Goal: Check status: Check status

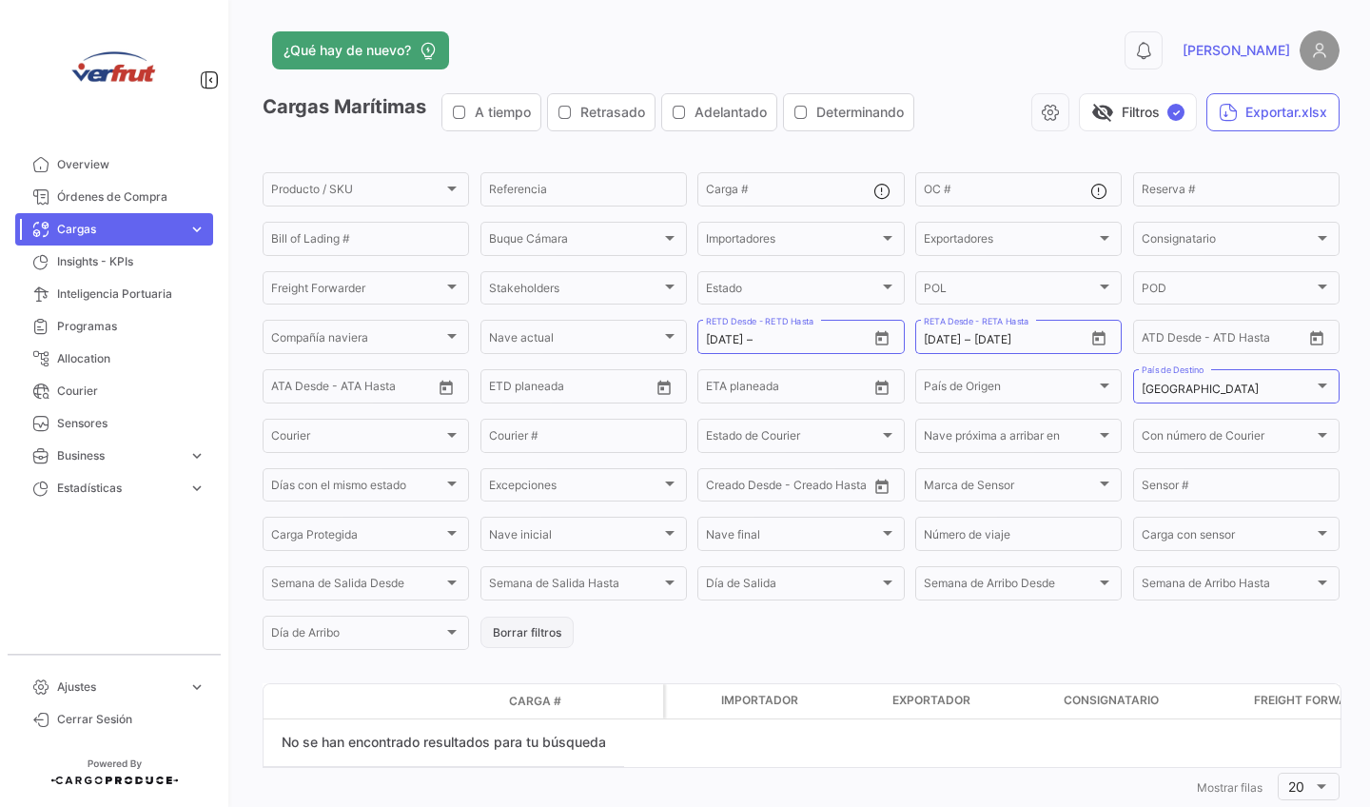
click at [549, 645] on button "Borrar filtros" at bounding box center [527, 632] width 93 height 31
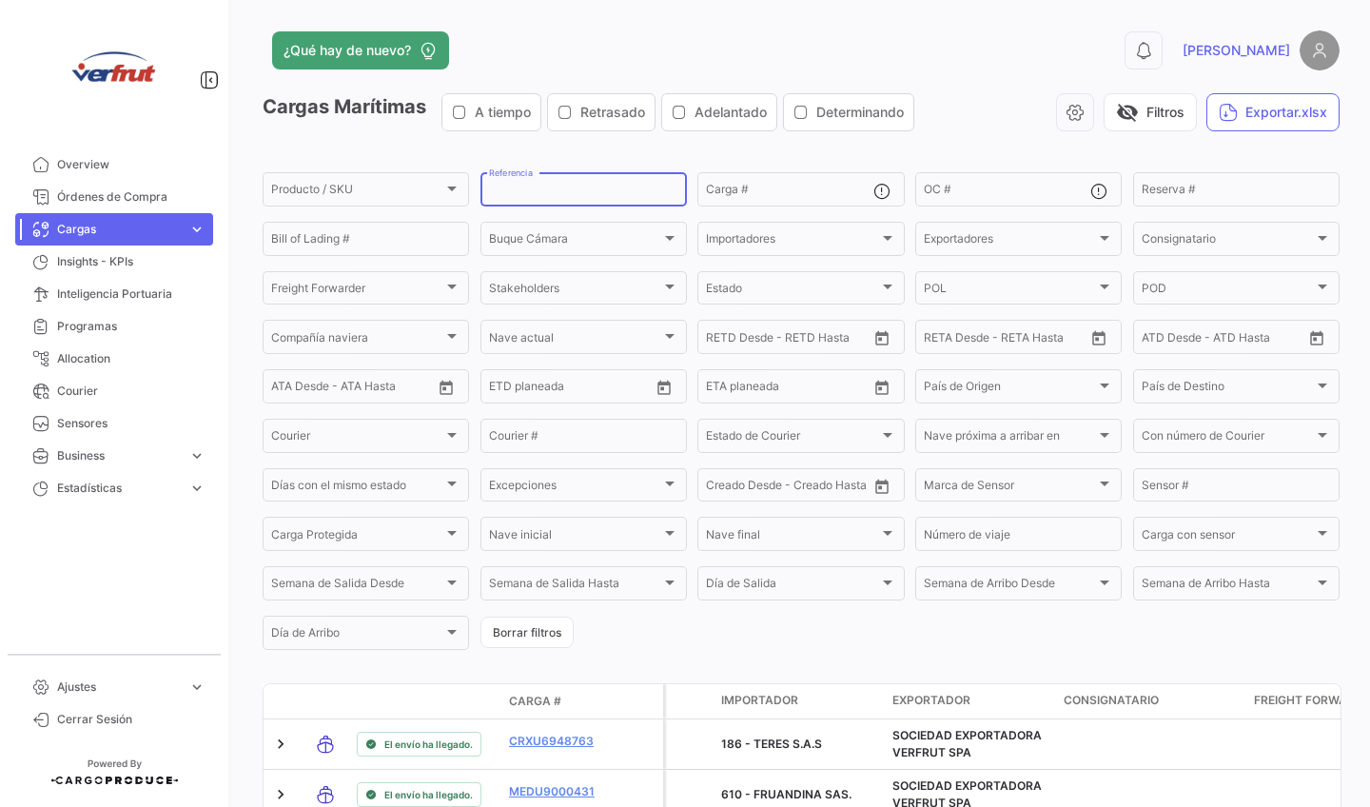
click at [567, 187] on input "Referencia" at bounding box center [583, 192] width 189 height 13
paste input "BEAU9701101"
type input "BEAU9701101"
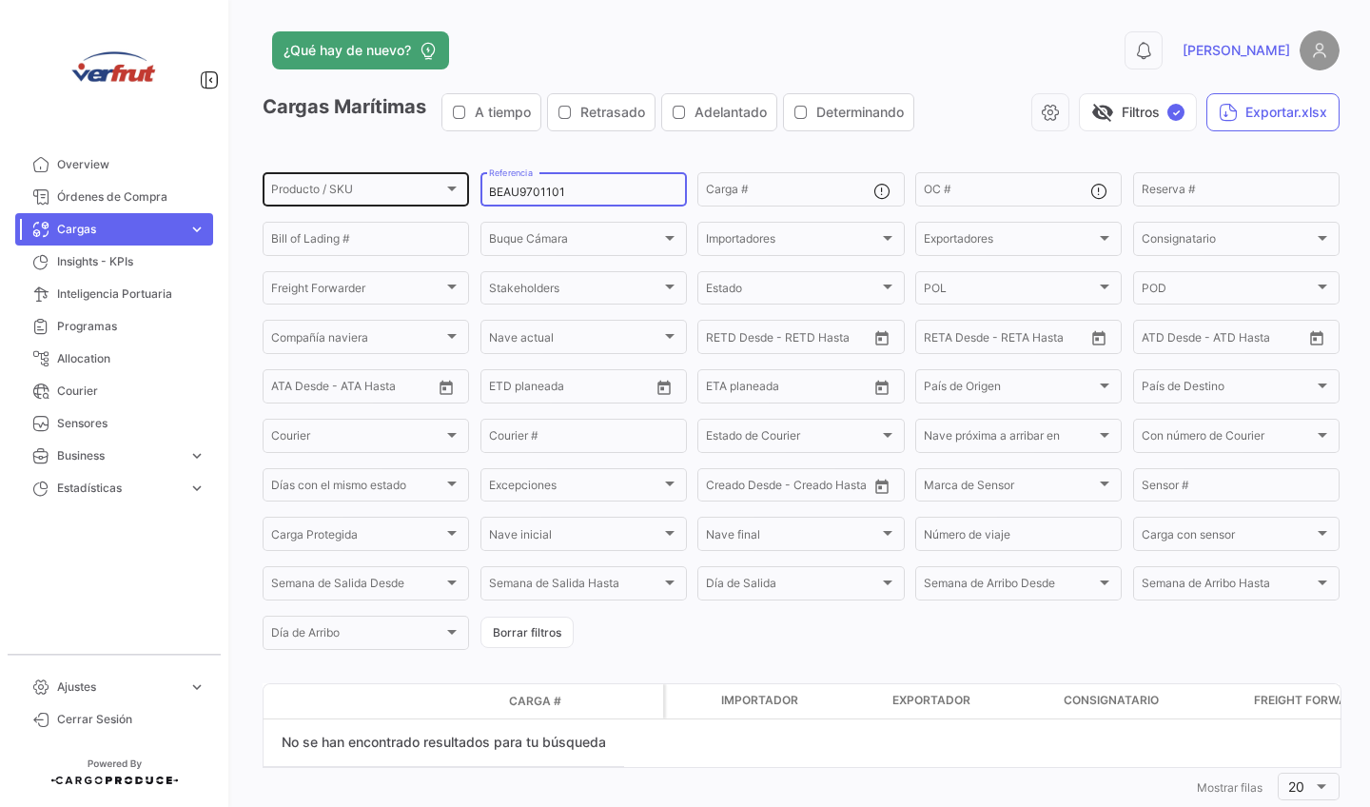
drag, startPoint x: 598, startPoint y: 187, endPoint x: 389, endPoint y: 178, distance: 208.6
click at [0, 0] on div "Producto / SKU Producto / SKU BEAU9701101 Referencia Carga # OC # Reserva # Bil…" at bounding box center [0, 0] width 0 height 0
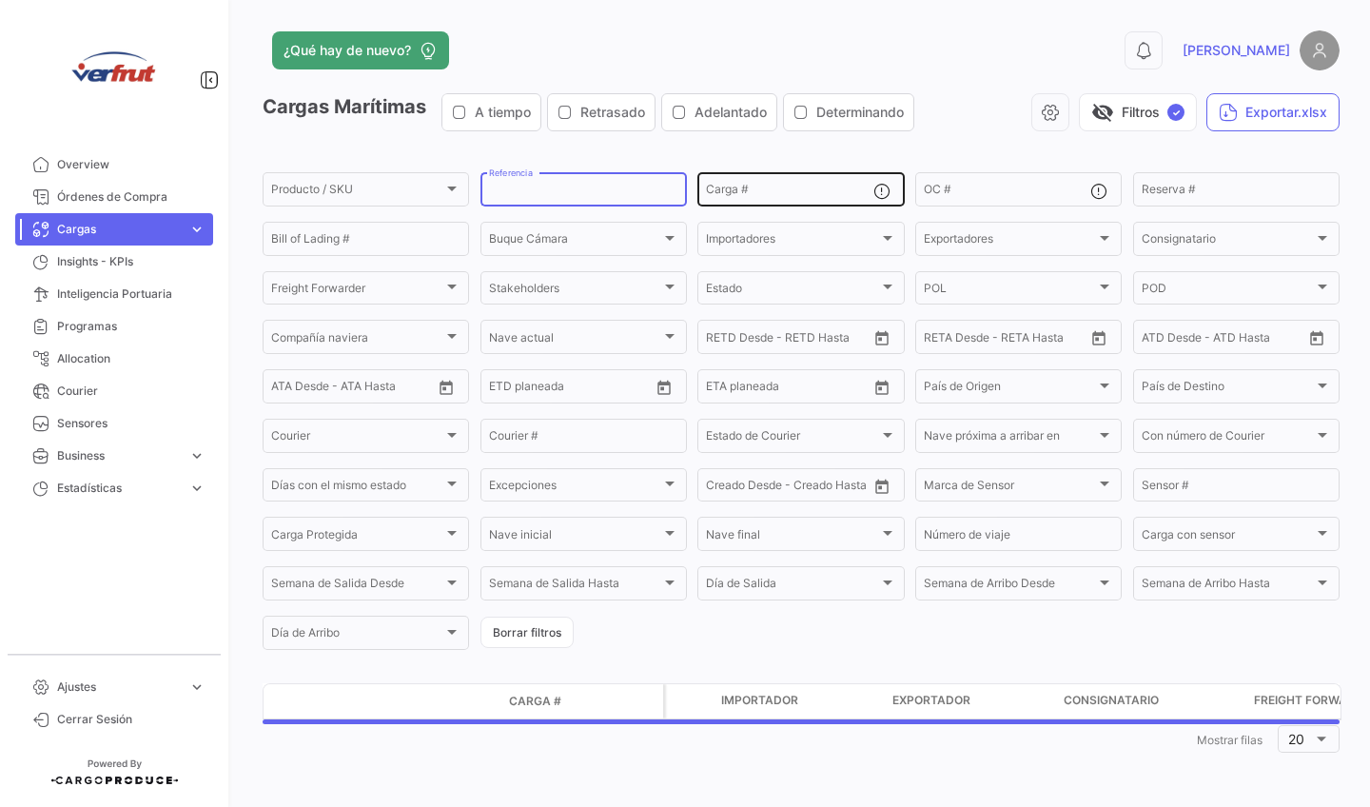
click at [791, 181] on div "Carga #" at bounding box center [789, 187] width 167 height 37
paste input "BEAU9701101"
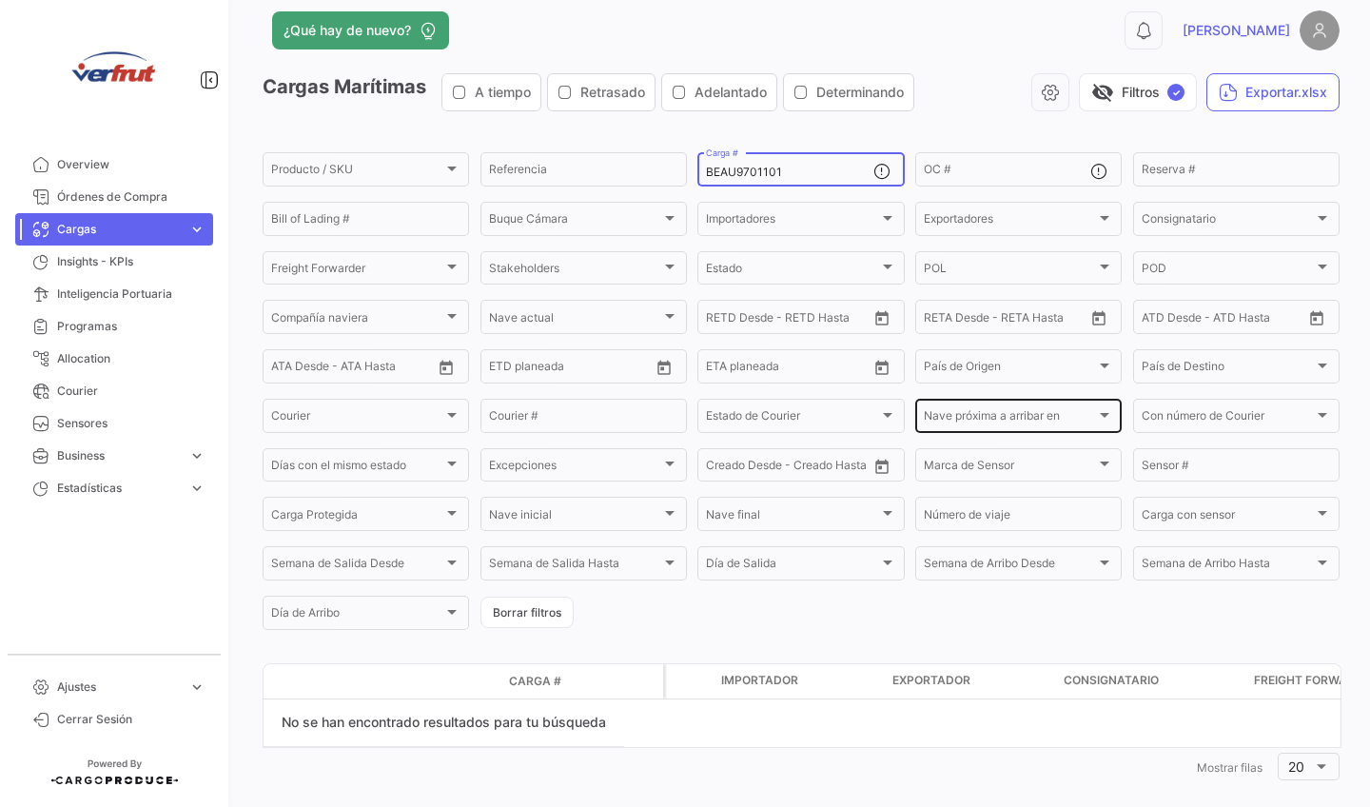
scroll to position [16, 0]
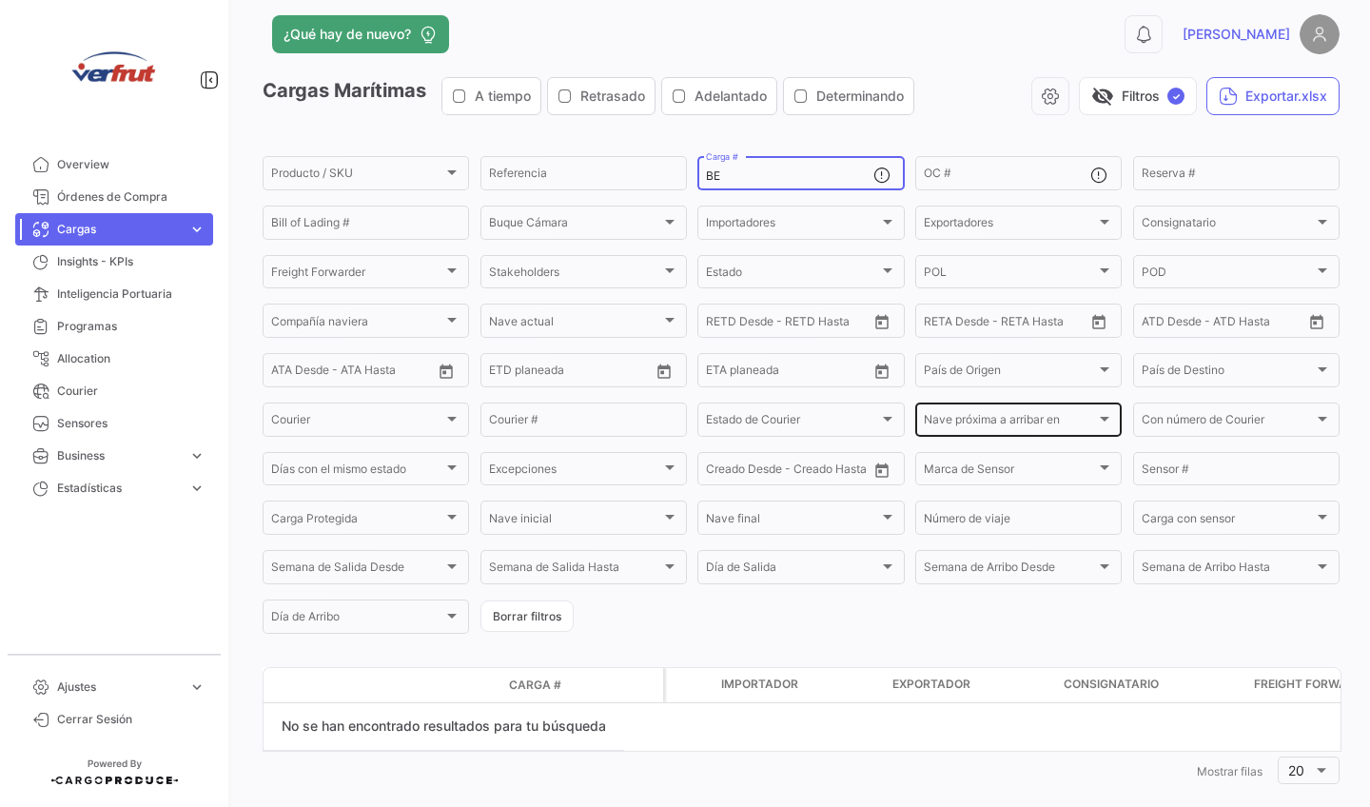
type input "B"
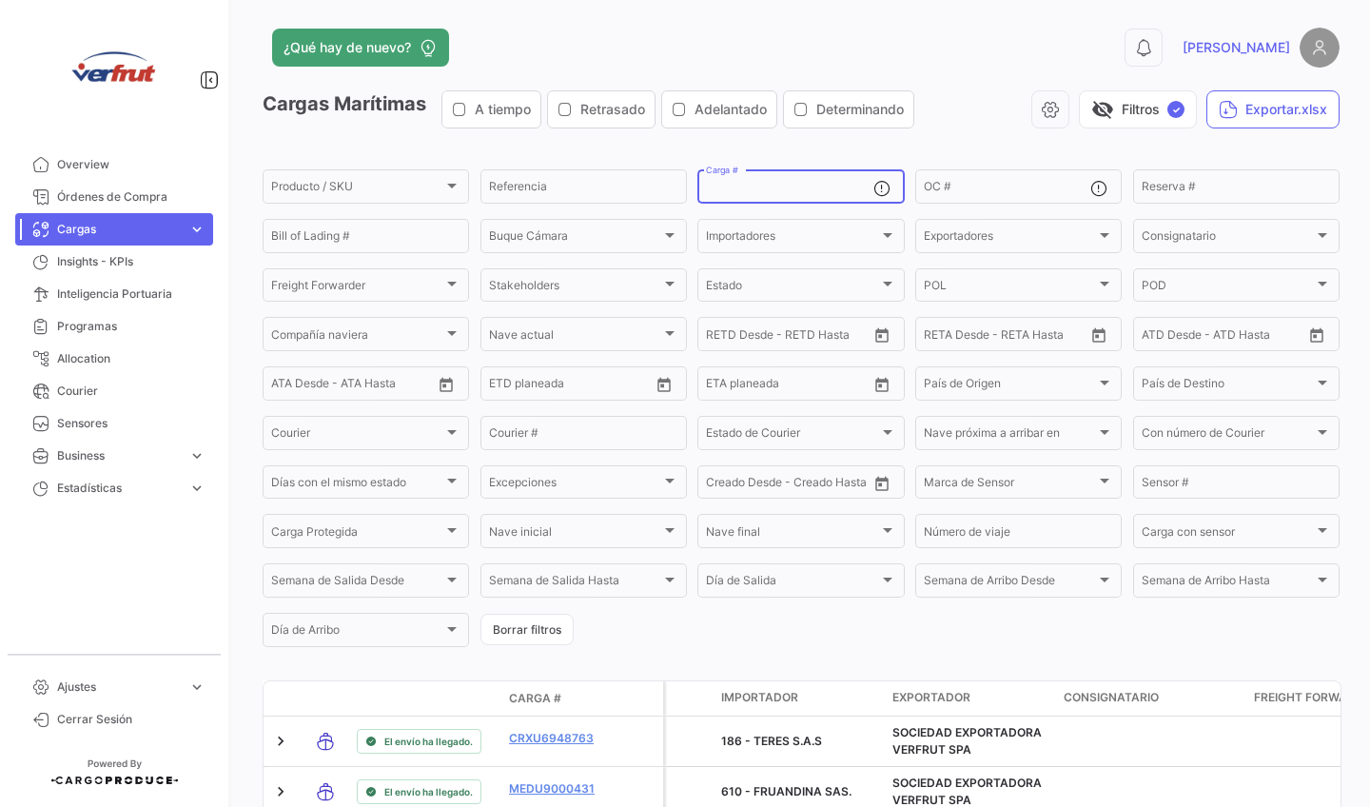
paste input "SEKU9066661"
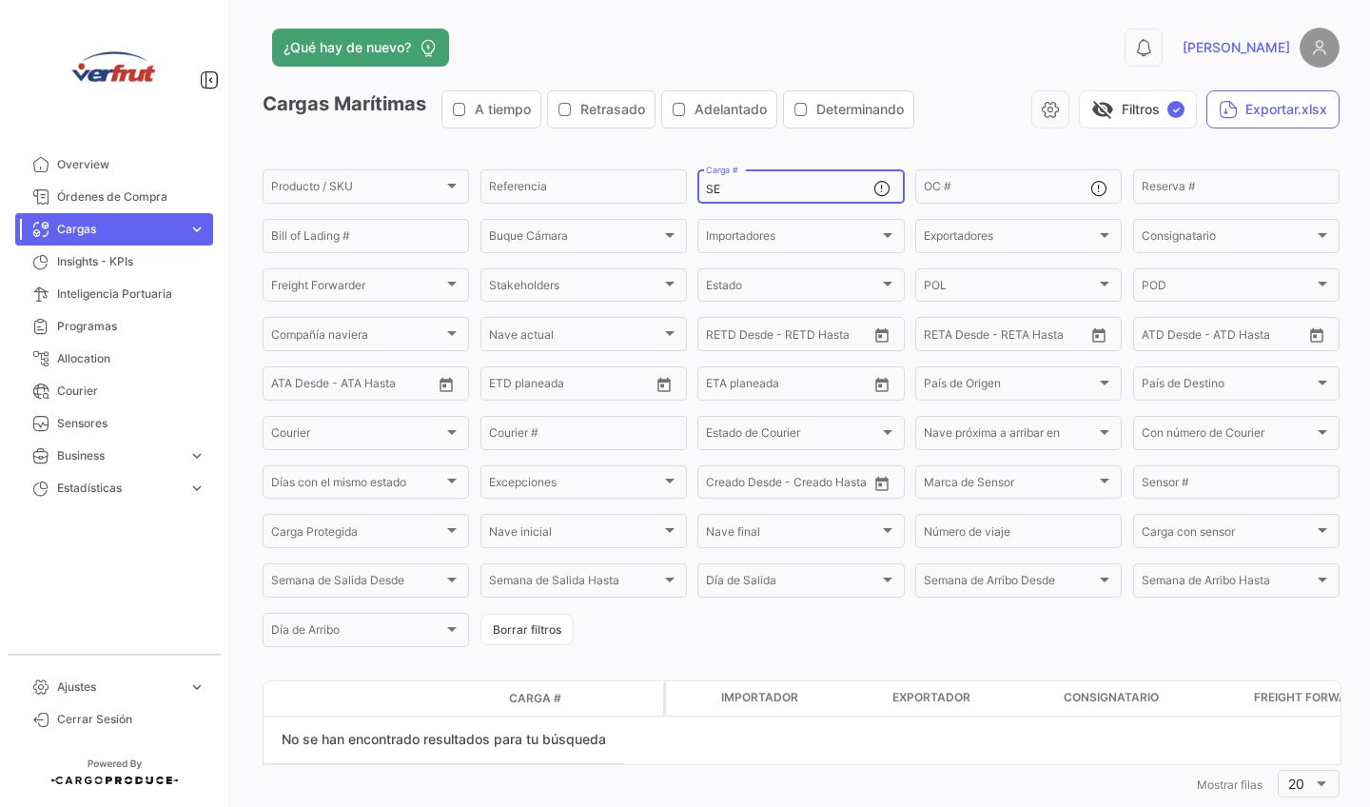
type input "S"
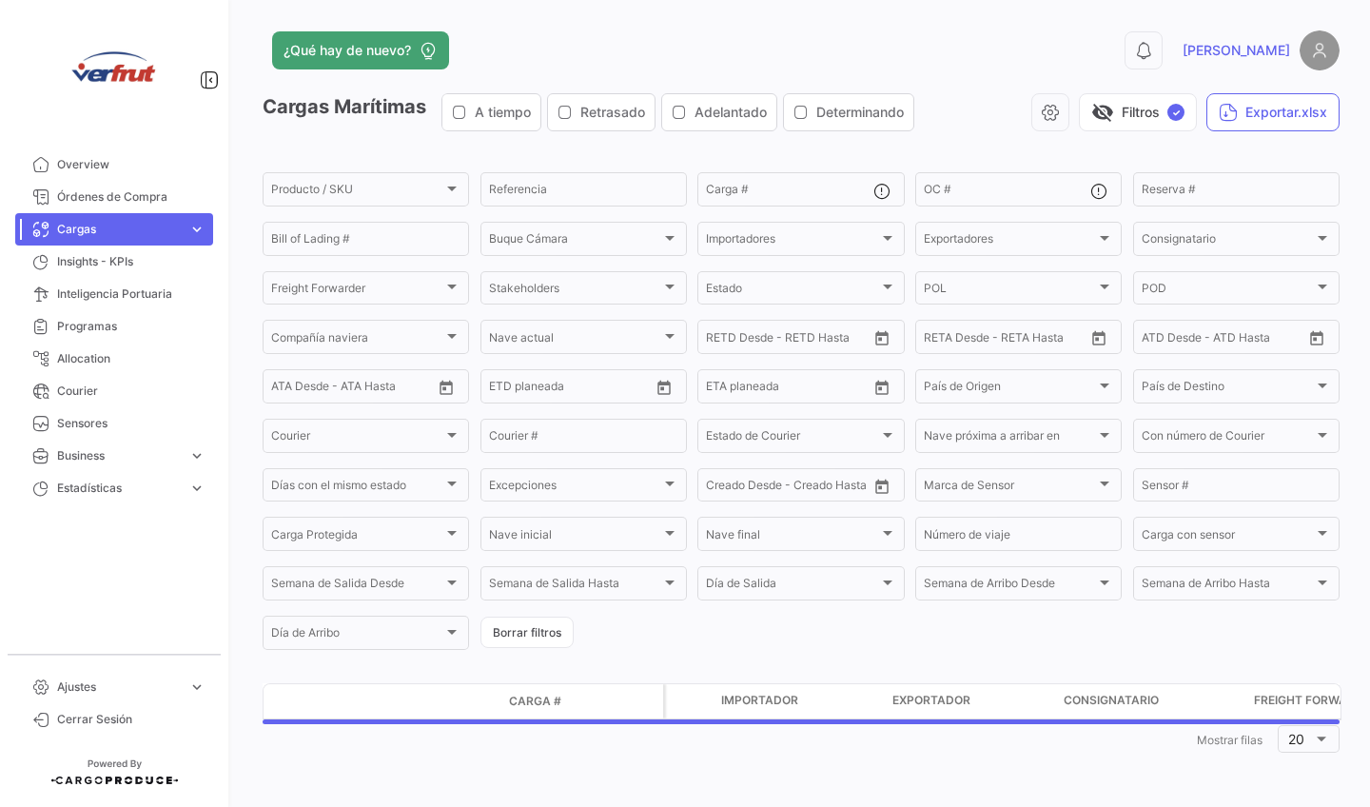
click at [919, 646] on form "Producto / SKU Producto / SKU Referencia Carga # OC # Reserva # Bill of Lading …" at bounding box center [801, 410] width 1077 height 483
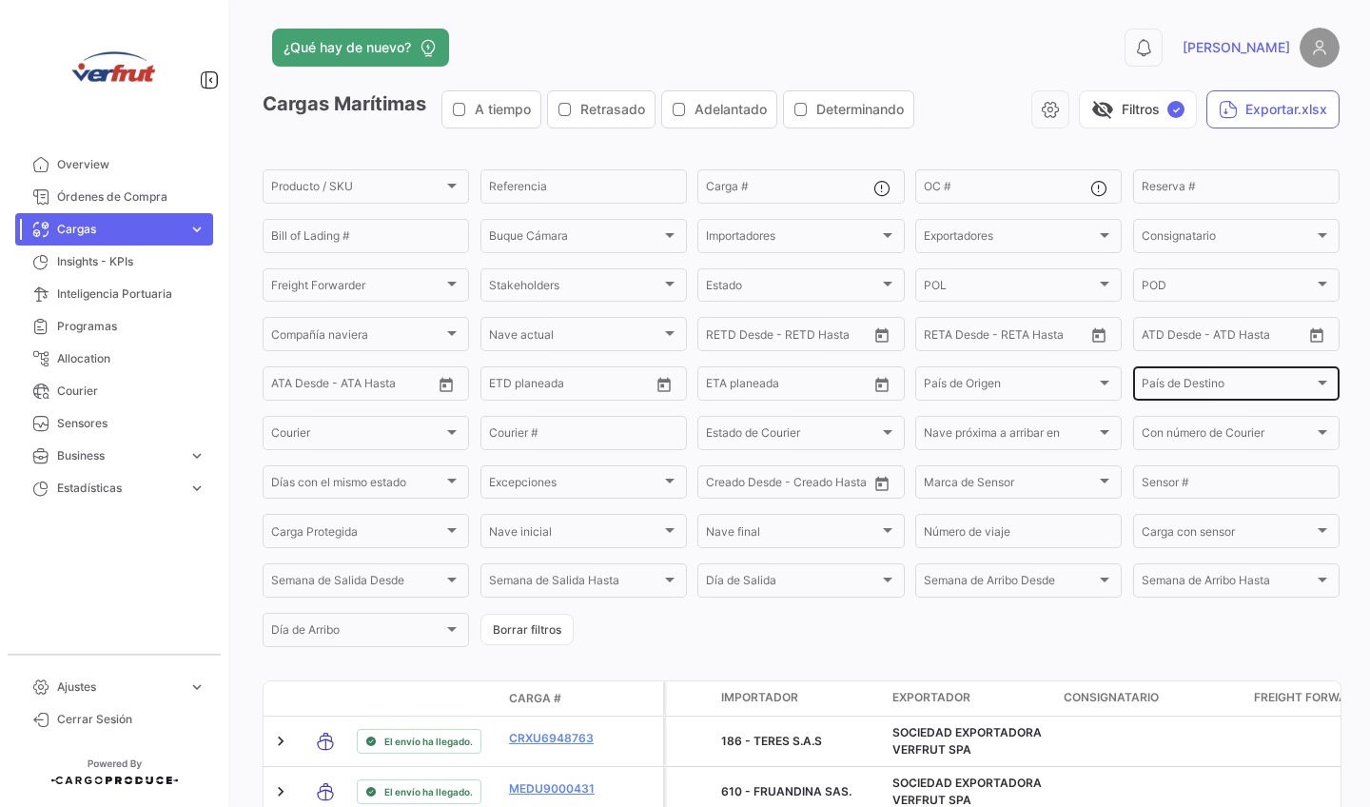
click at [1309, 384] on div "País de Destino" at bounding box center [1228, 386] width 172 height 13
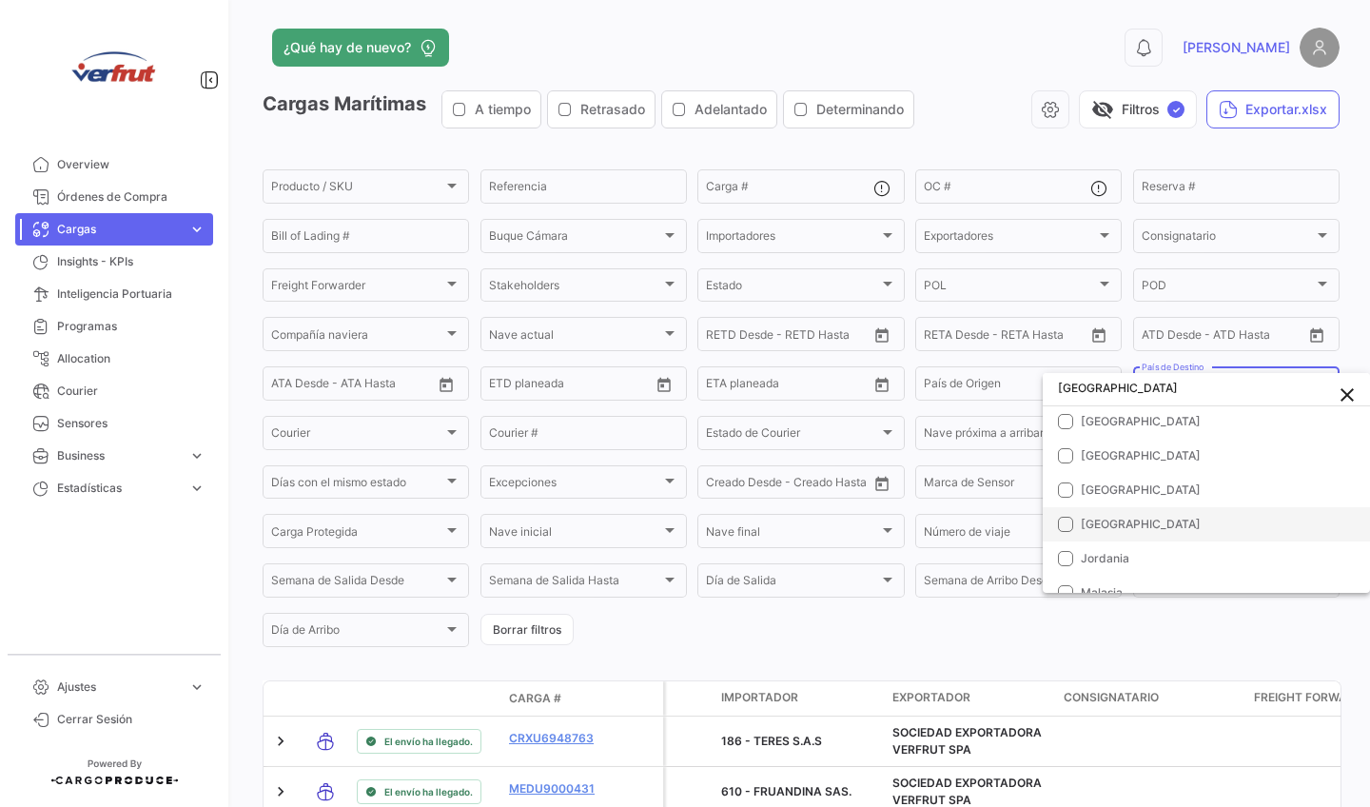
scroll to position [740, 0]
type input "[GEOGRAPHIC_DATA]"
click at [1075, 522] on mat-option "[GEOGRAPHIC_DATA]" at bounding box center [1206, 523] width 327 height 34
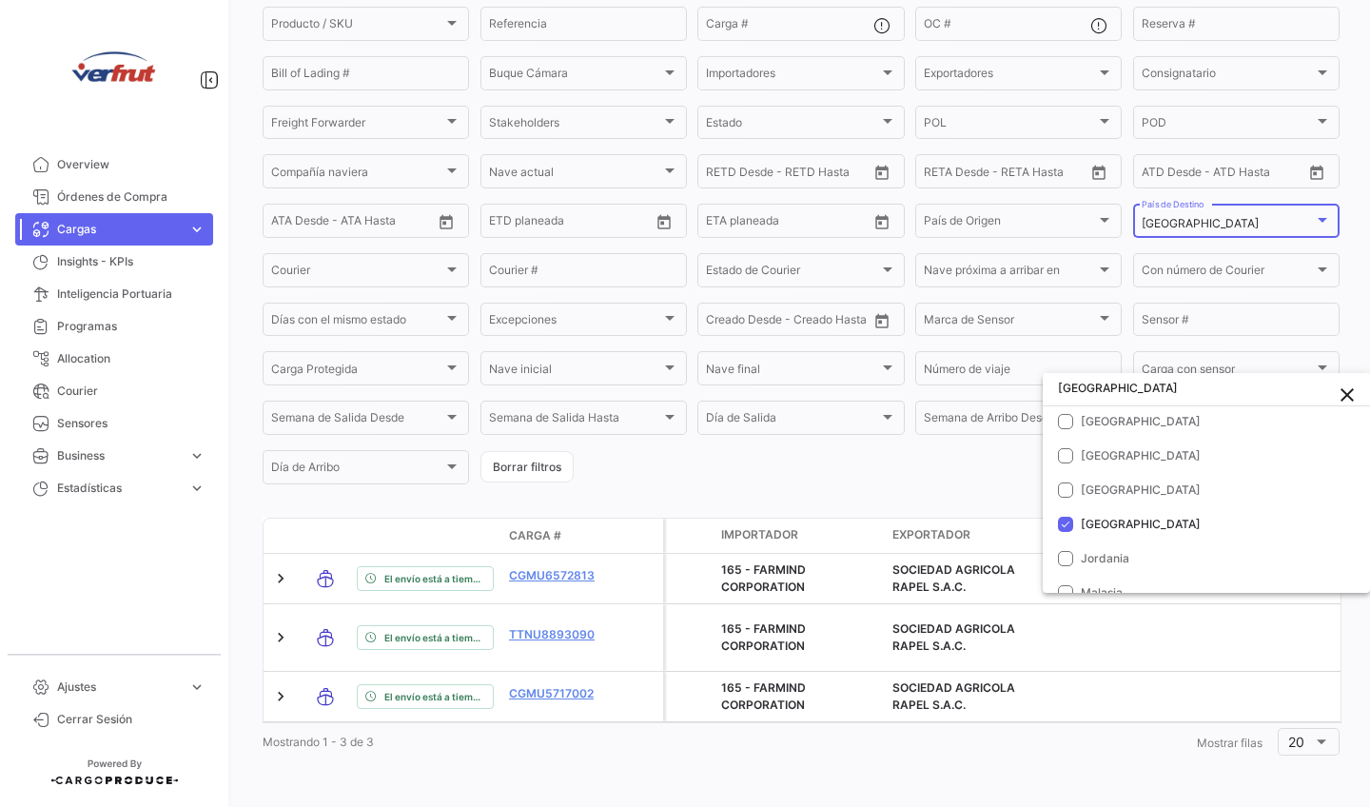
scroll to position [167, 0]
click at [1350, 395] on mat-icon "close" at bounding box center [1347, 395] width 23 height 23
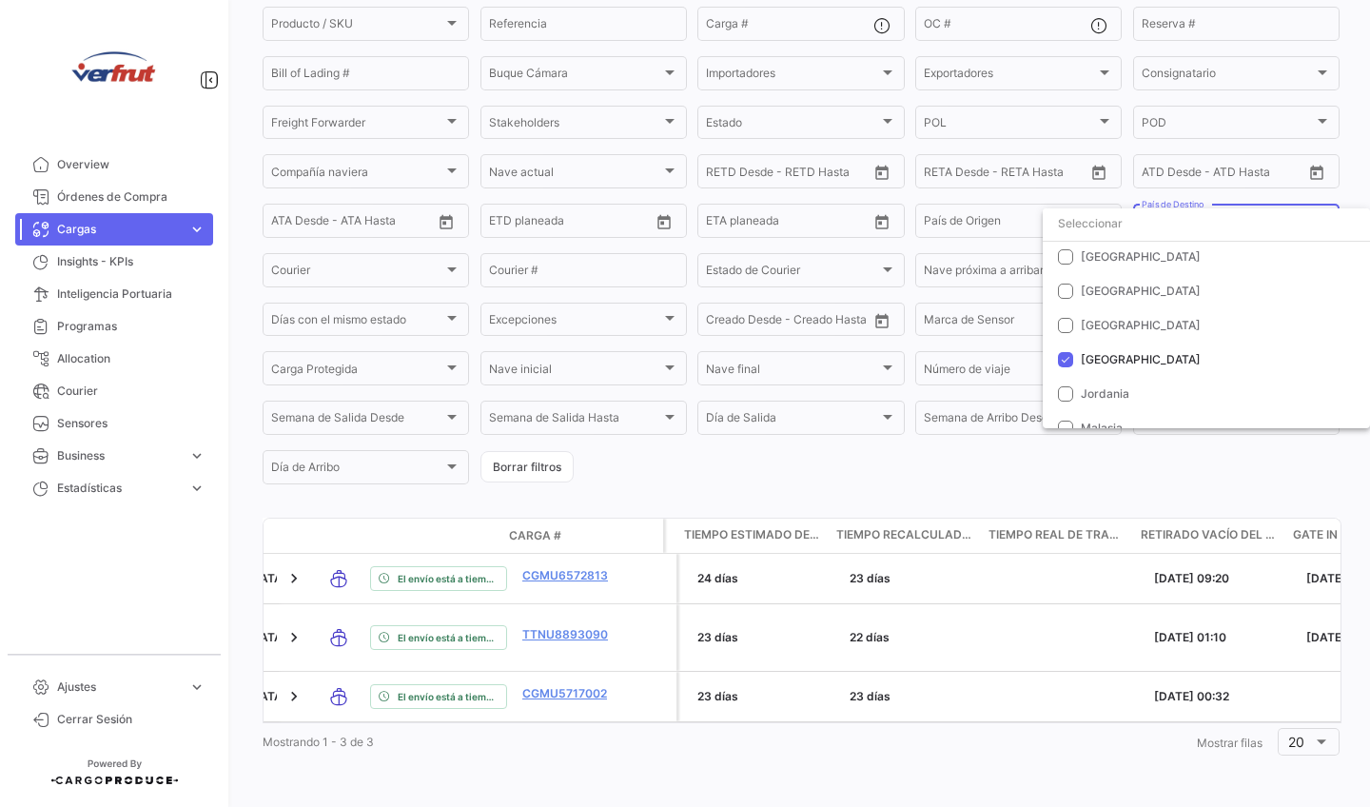
scroll to position [0, 6040]
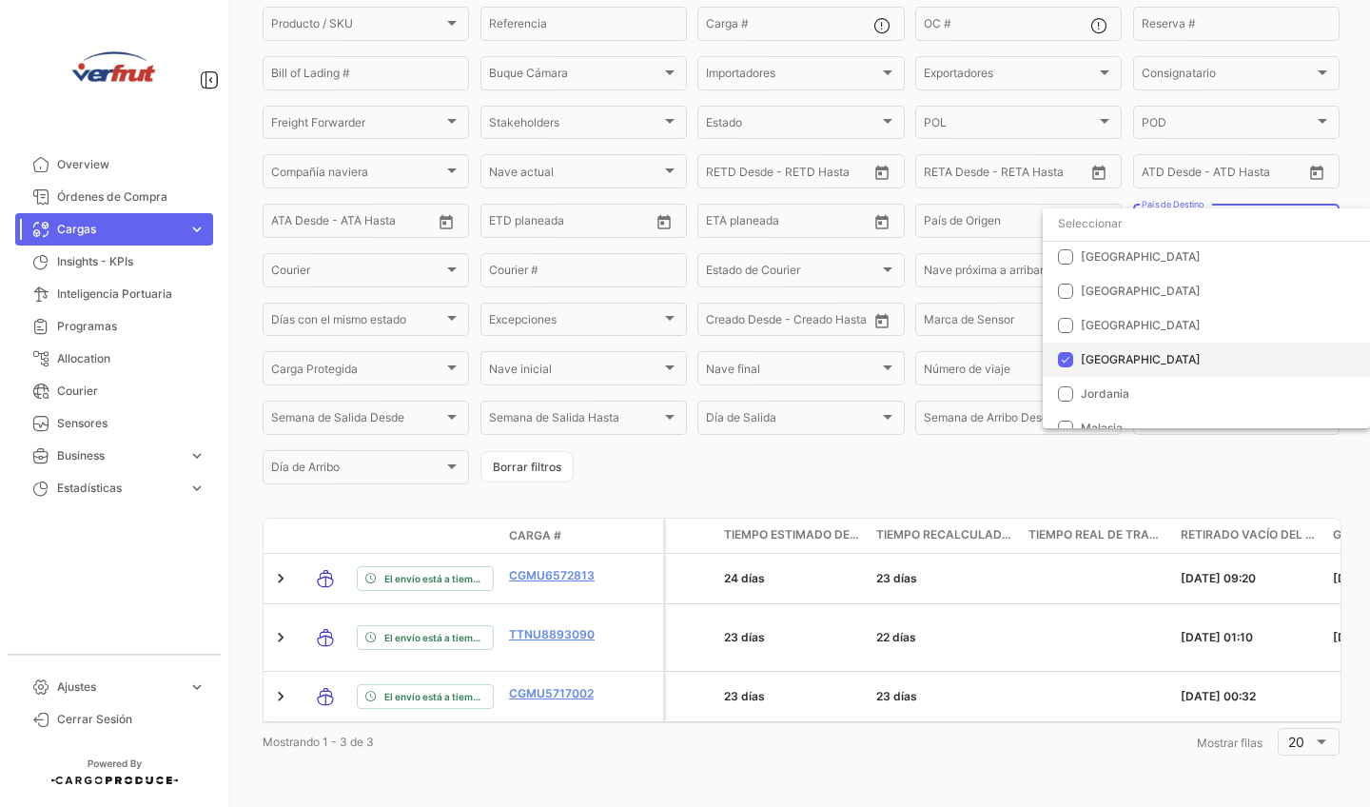
click at [1068, 361] on mat-pseudo-checkbox at bounding box center [1065, 359] width 15 height 15
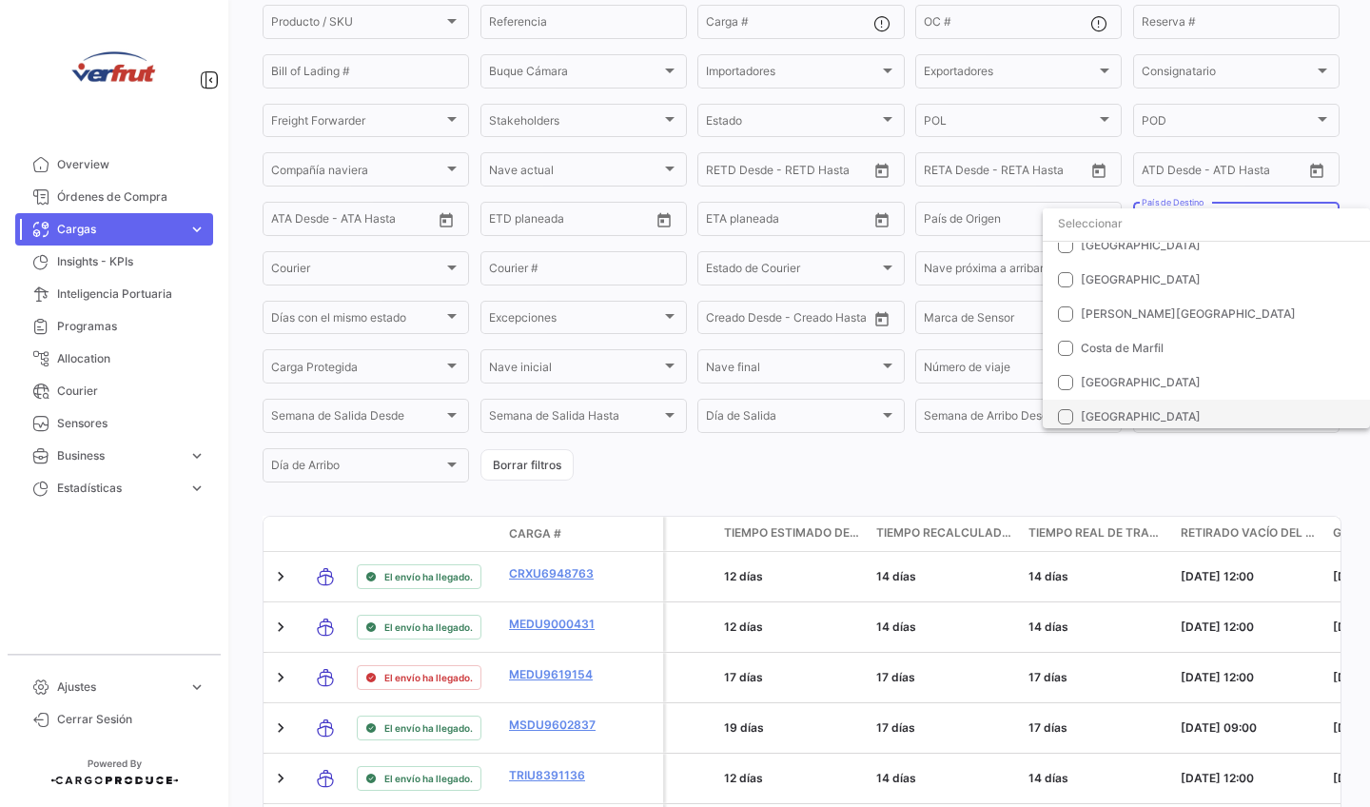
scroll to position [236, 0]
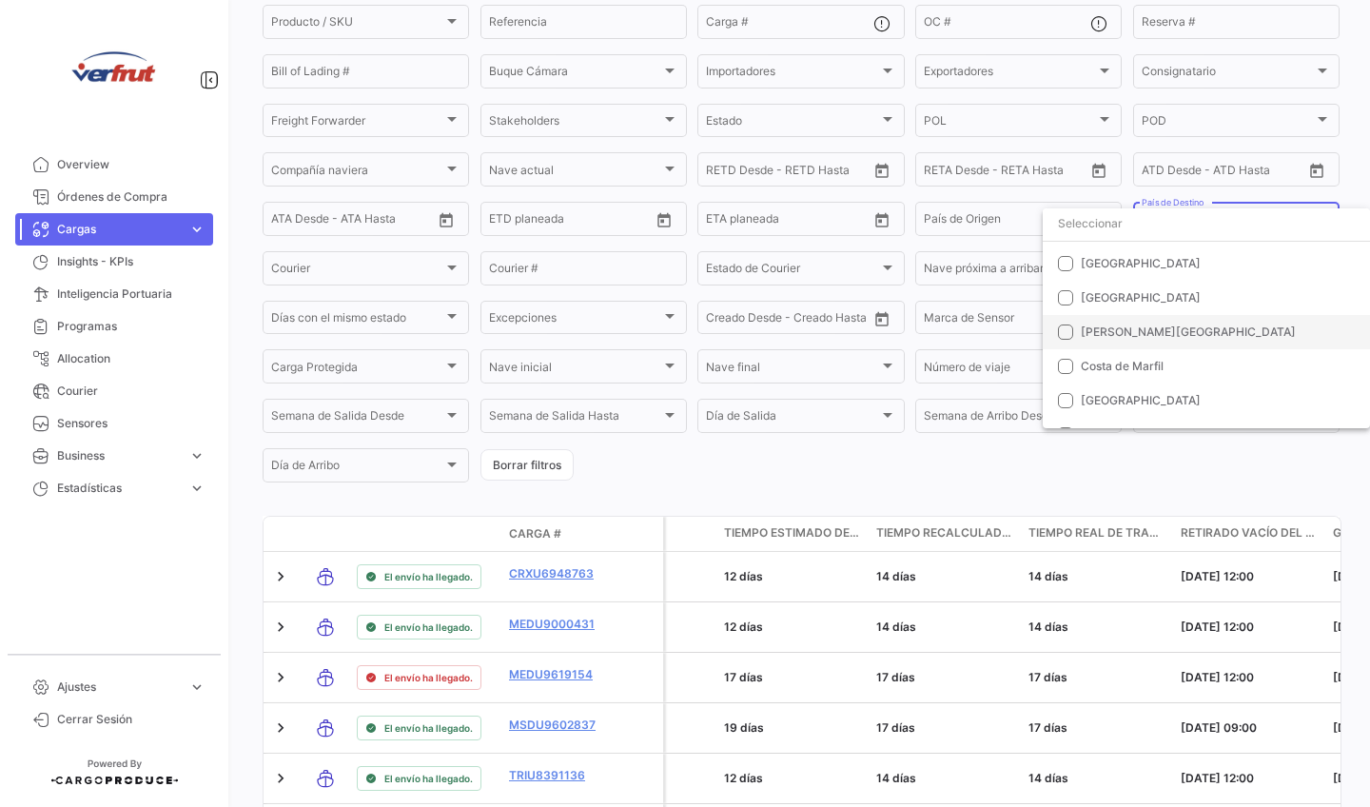
click at [1062, 330] on mat-pseudo-checkbox at bounding box center [1065, 332] width 15 height 15
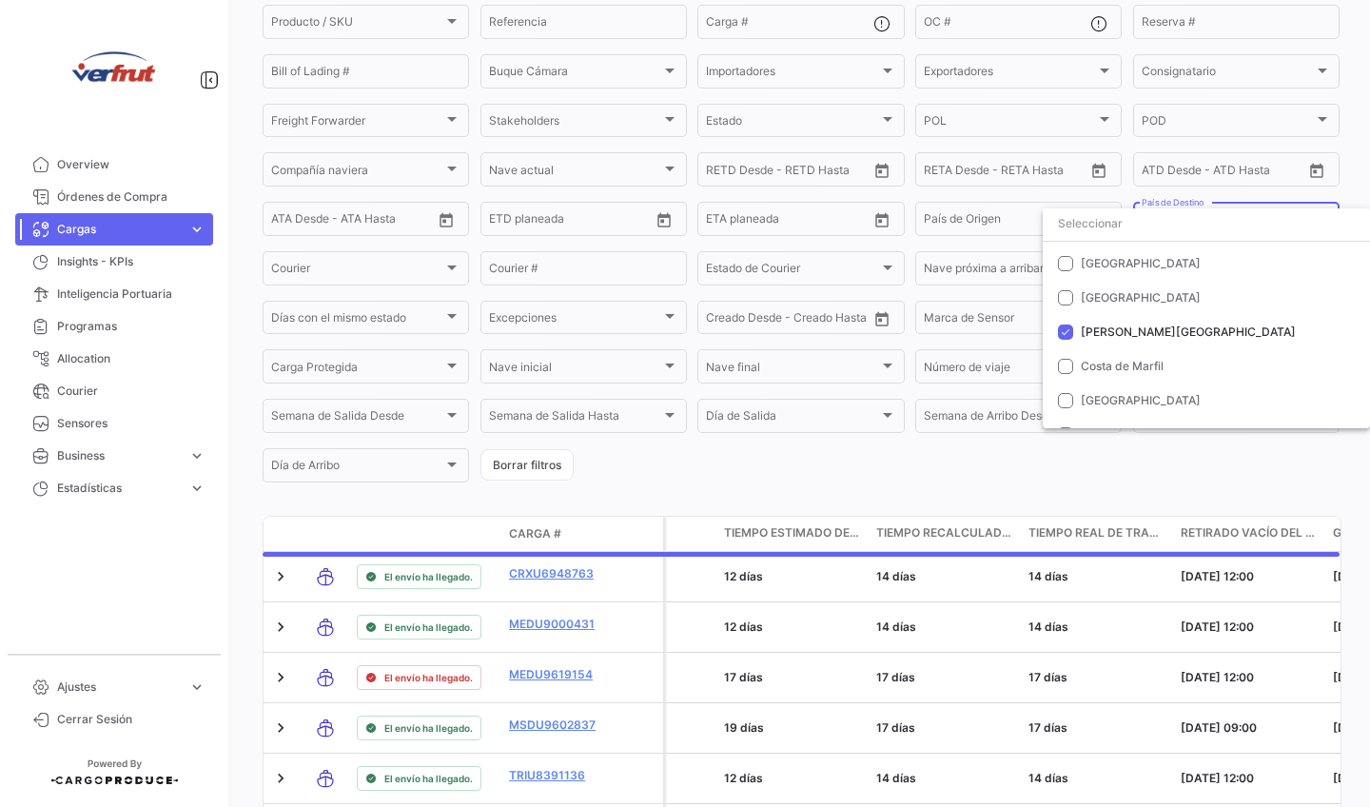
scroll to position [64, 0]
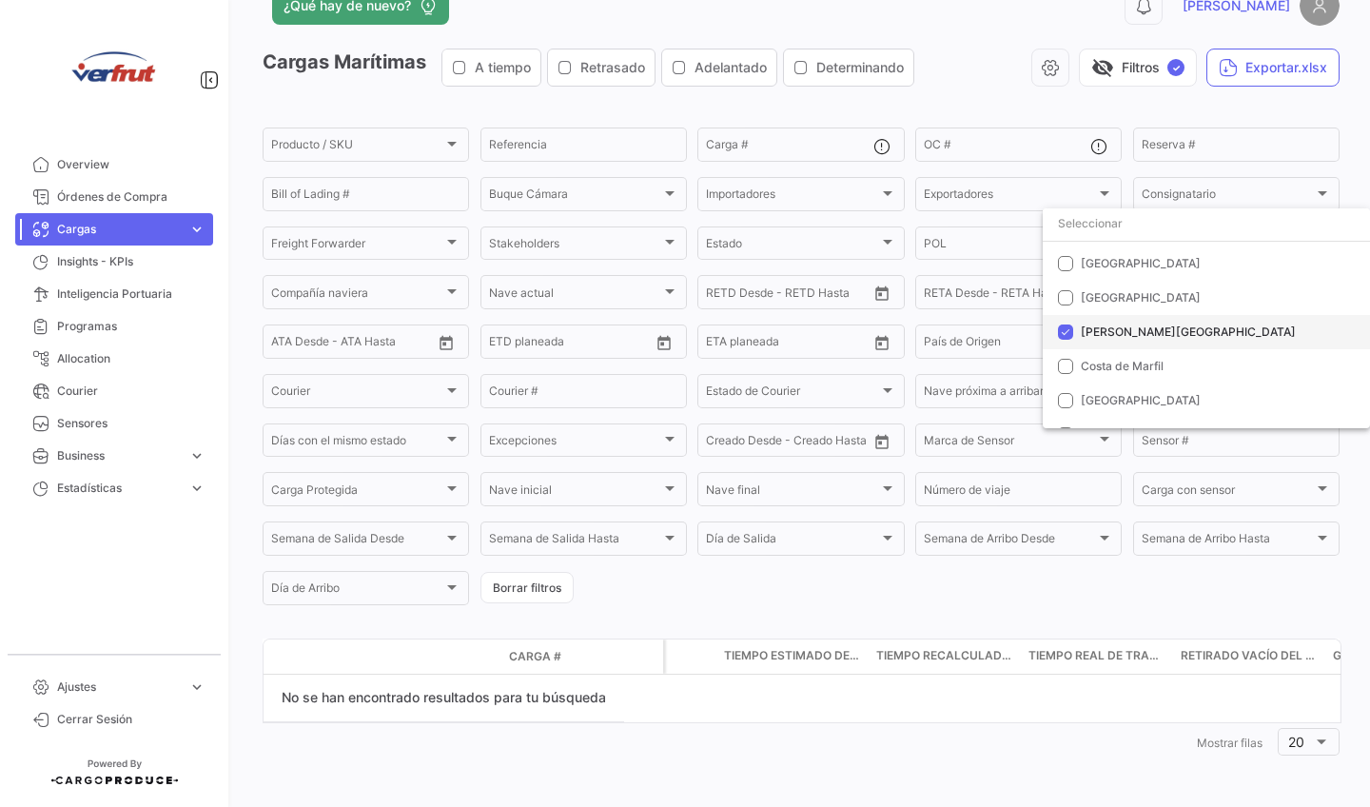
click at [1064, 328] on mat-pseudo-checkbox at bounding box center [1065, 332] width 15 height 15
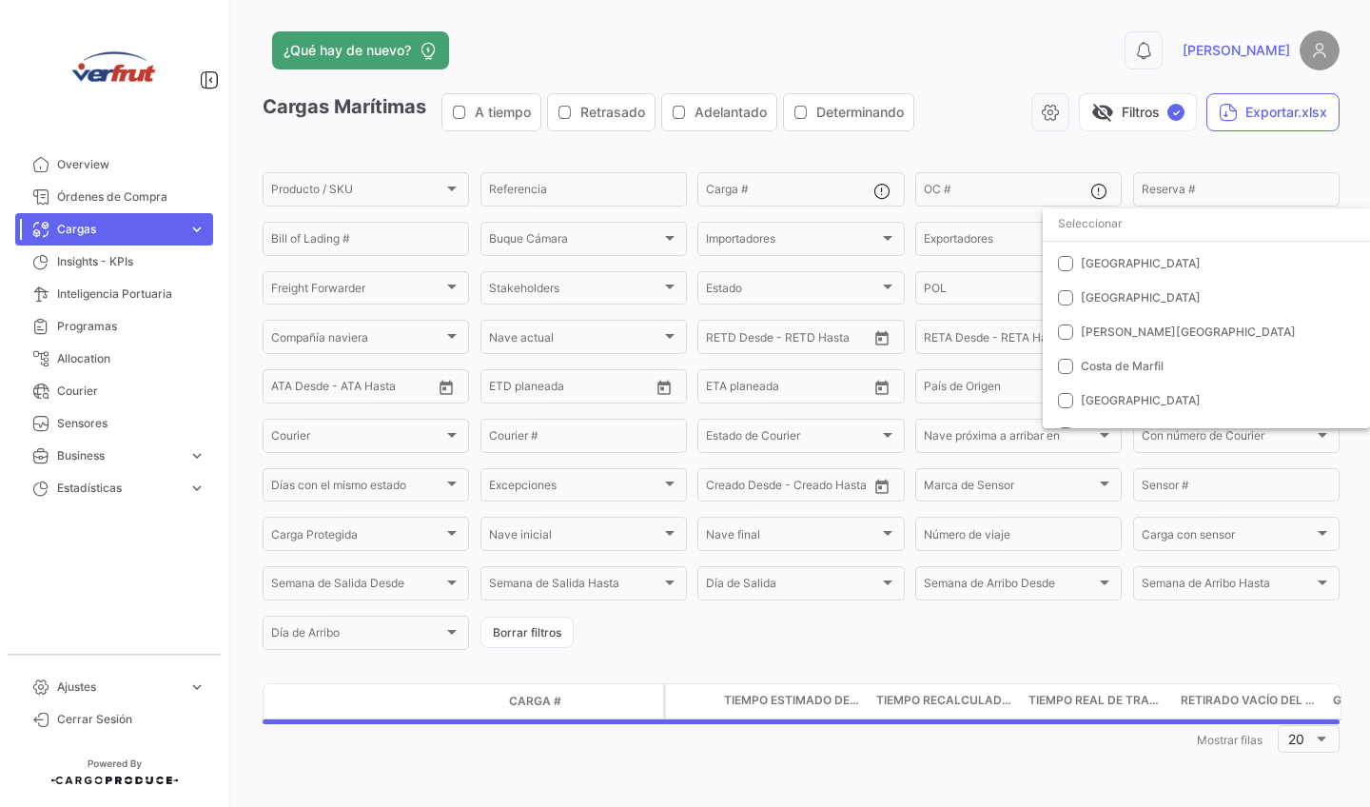
scroll to position [3, 0]
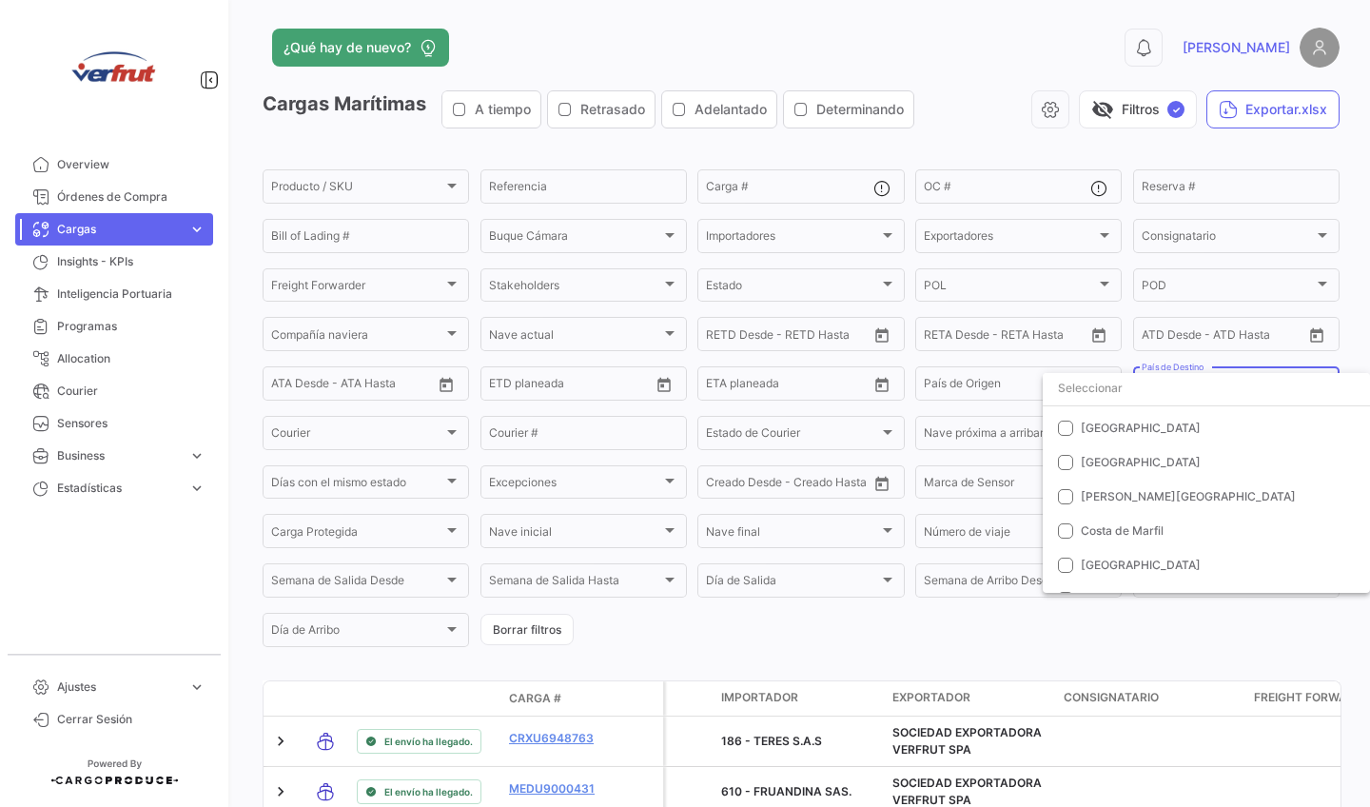
click at [1153, 379] on input "dropdown search" at bounding box center [1206, 388] width 327 height 34
type input "[GEOGRAPHIC_DATA]"
click at [1349, 389] on mat-icon "close" at bounding box center [1347, 395] width 23 height 23
click at [1174, 114] on div at bounding box center [685, 403] width 1370 height 807
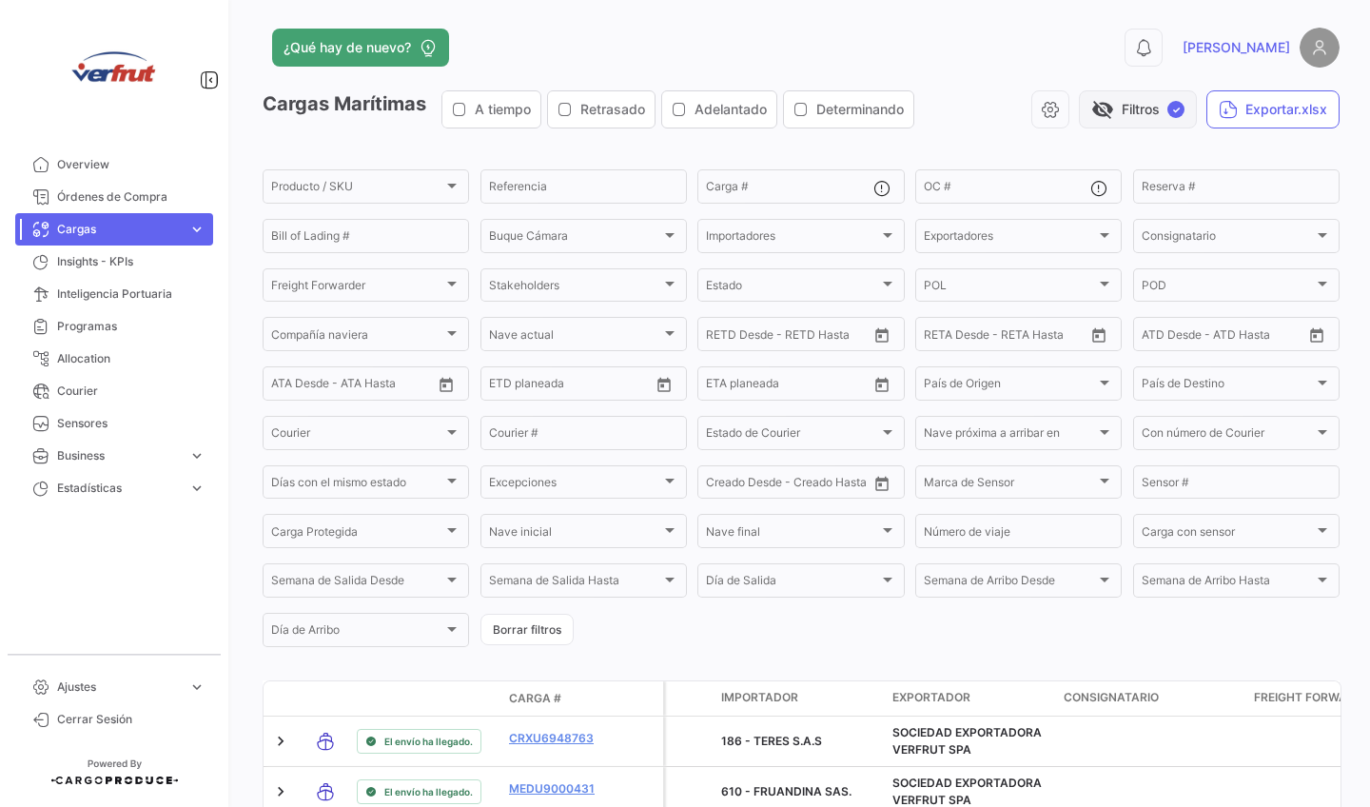
click at [1184, 108] on button "visibility_off Filtros ✓" at bounding box center [1138, 109] width 118 height 38
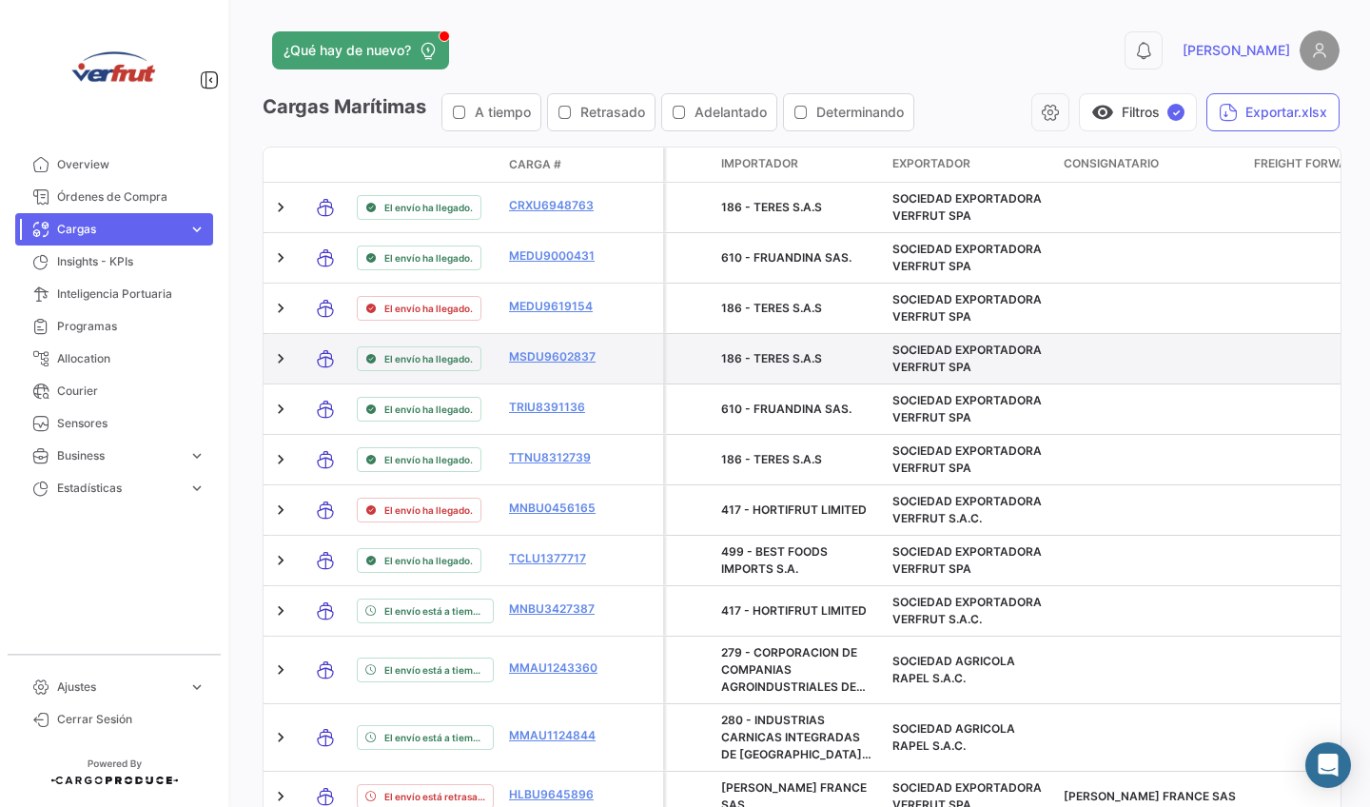
scroll to position [0, 0]
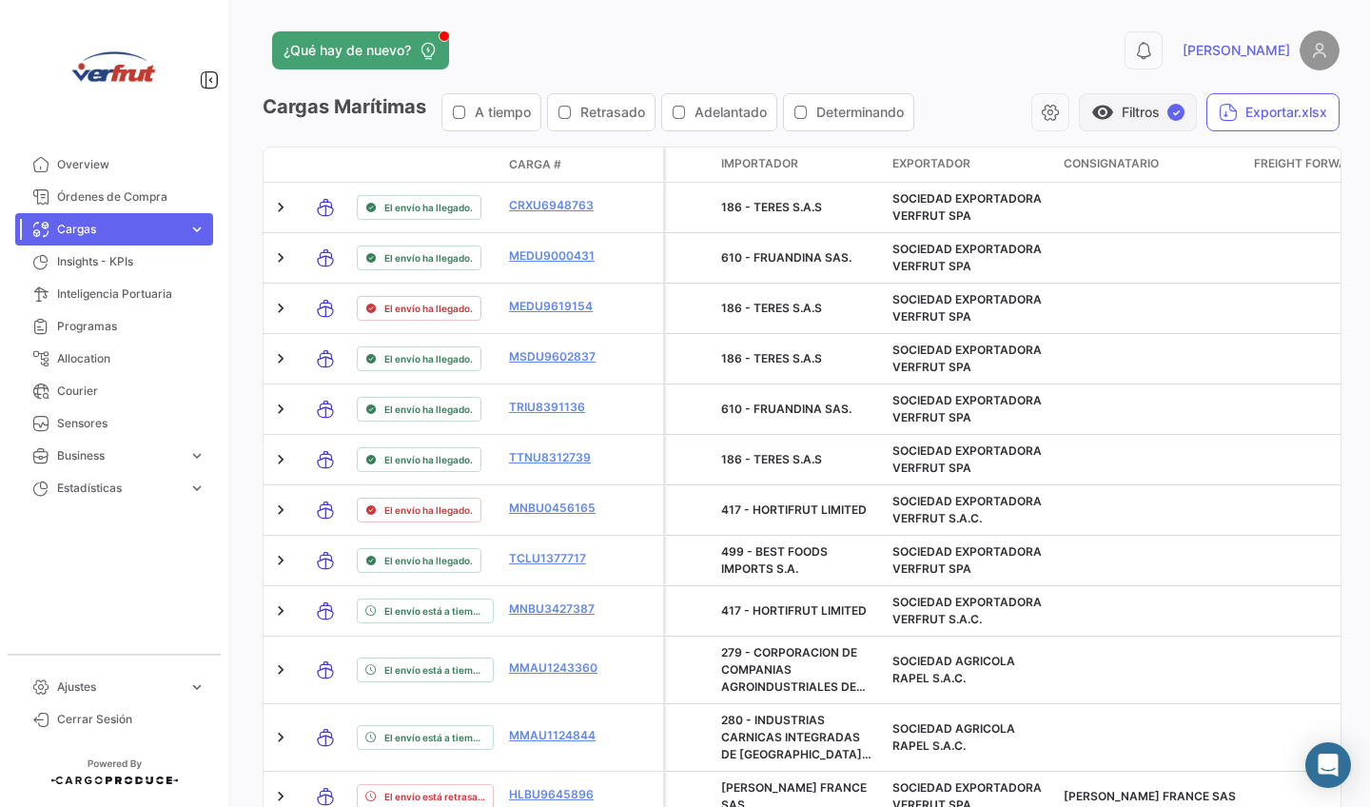
click at [1131, 109] on button "visibility Filtros ✓" at bounding box center [1138, 112] width 118 height 38
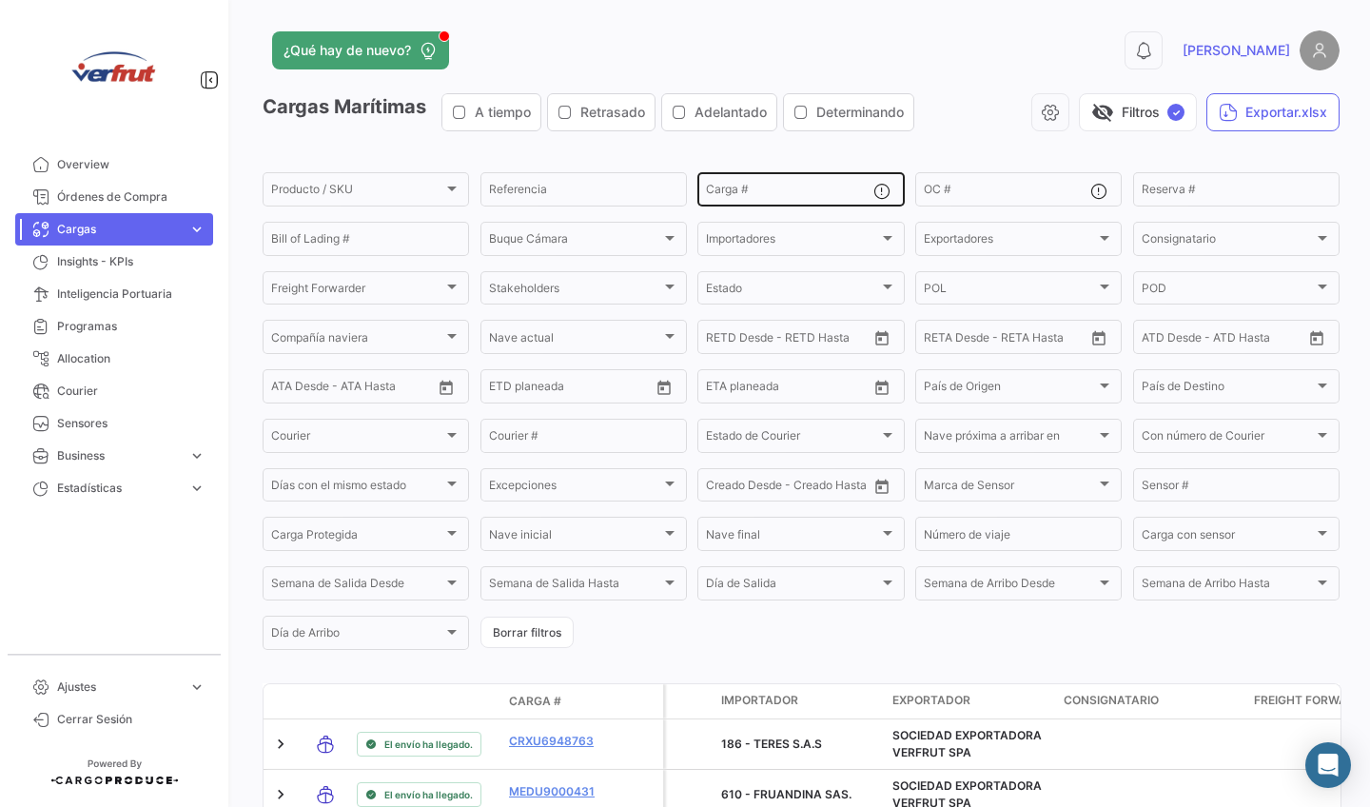
click at [774, 193] on input "Carga #" at bounding box center [789, 192] width 167 height 13
paste input "TTNU8893090"
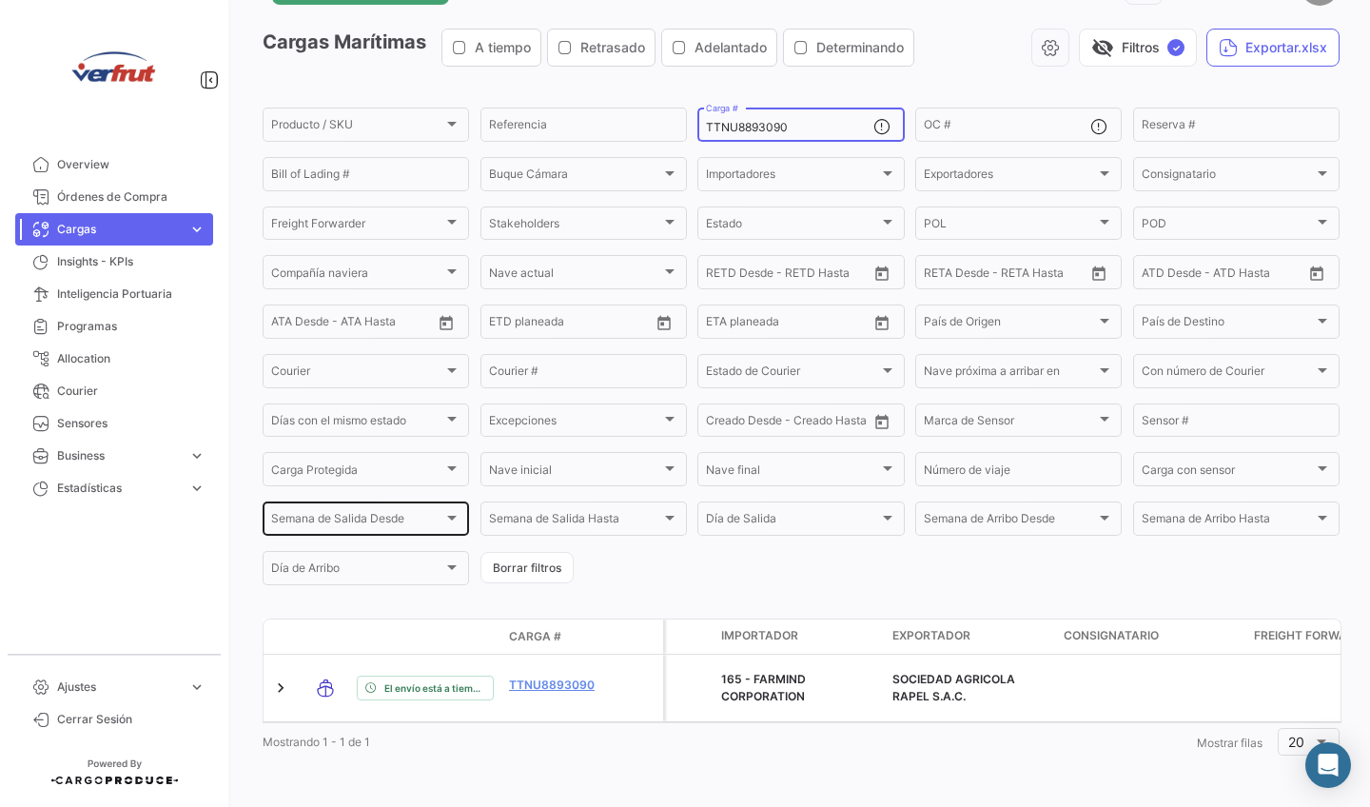
scroll to position [67, 0]
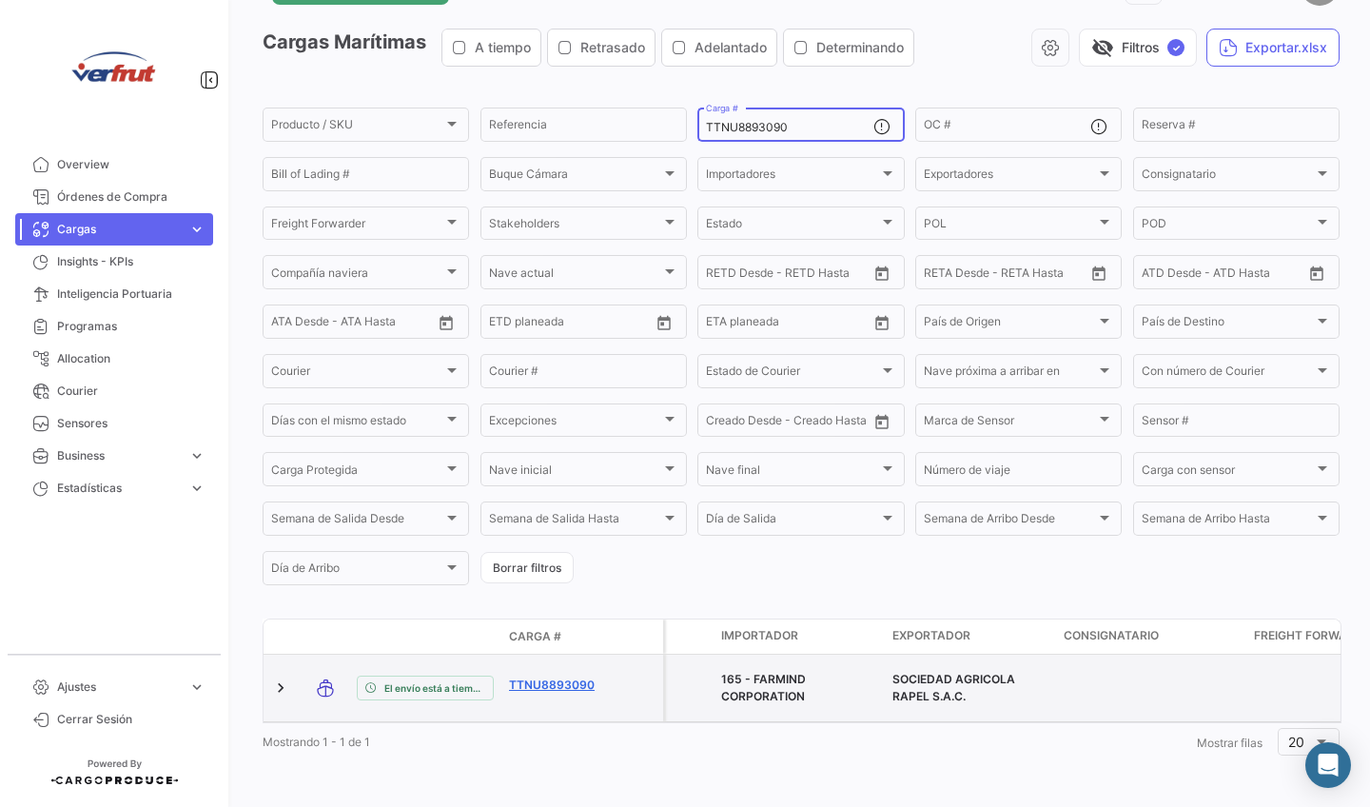
type input "TTNU8893090"
click at [537, 677] on link "TTNU8893090" at bounding box center [558, 685] width 99 height 17
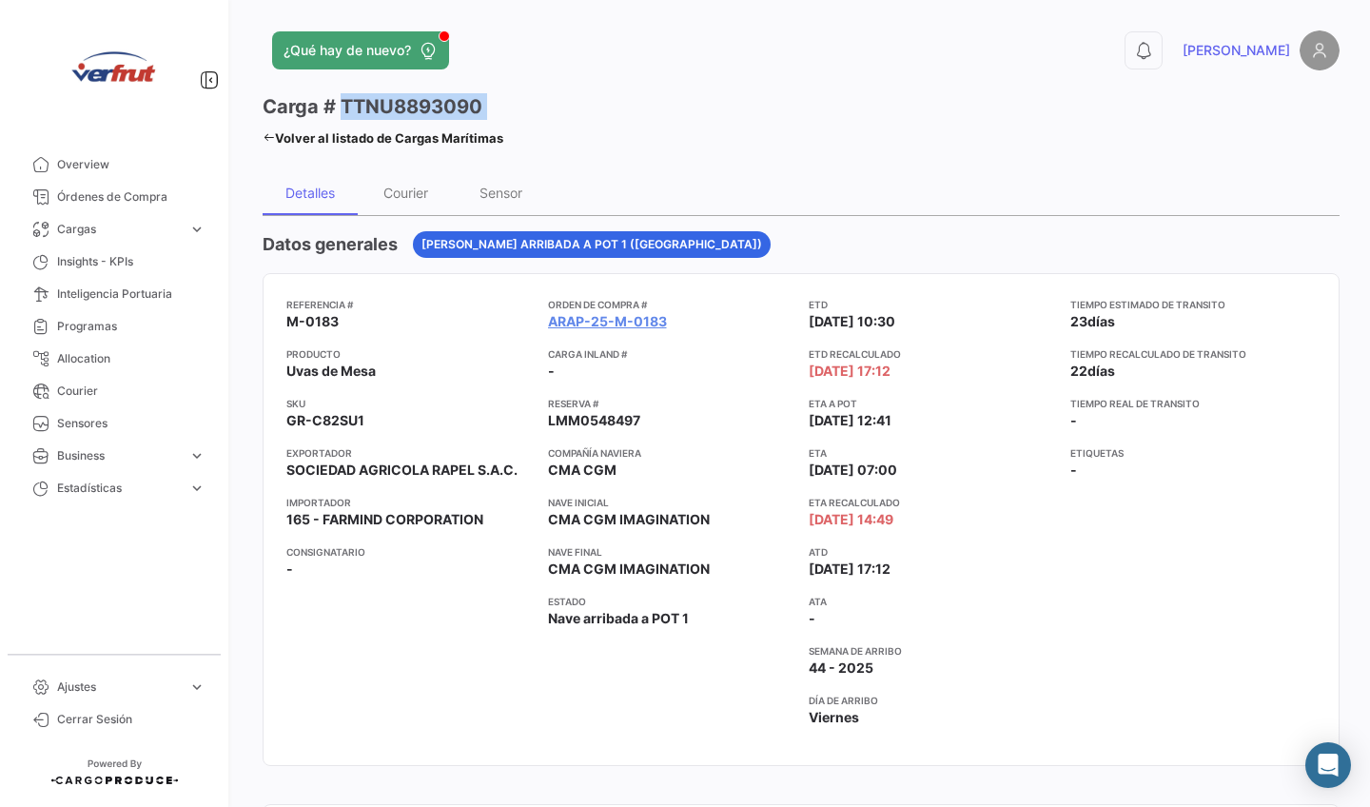
drag, startPoint x: 346, startPoint y: 105, endPoint x: 561, endPoint y: 106, distance: 215.1
click at [561, 106] on div "Carga # TTNU8893090 Volver al listado [PERSON_NAME] Marítimas" at bounding box center [532, 122] width 539 height 58
copy app-view-header "TTNU8893090"
